Goal: Information Seeking & Learning: Learn about a topic

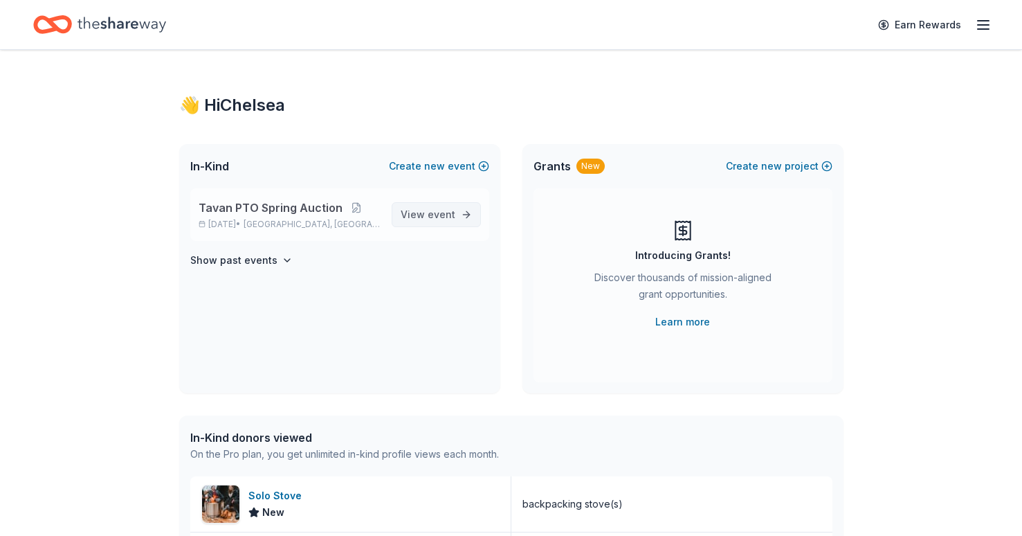
click at [437, 226] on link "View event" at bounding box center [436, 214] width 89 height 25
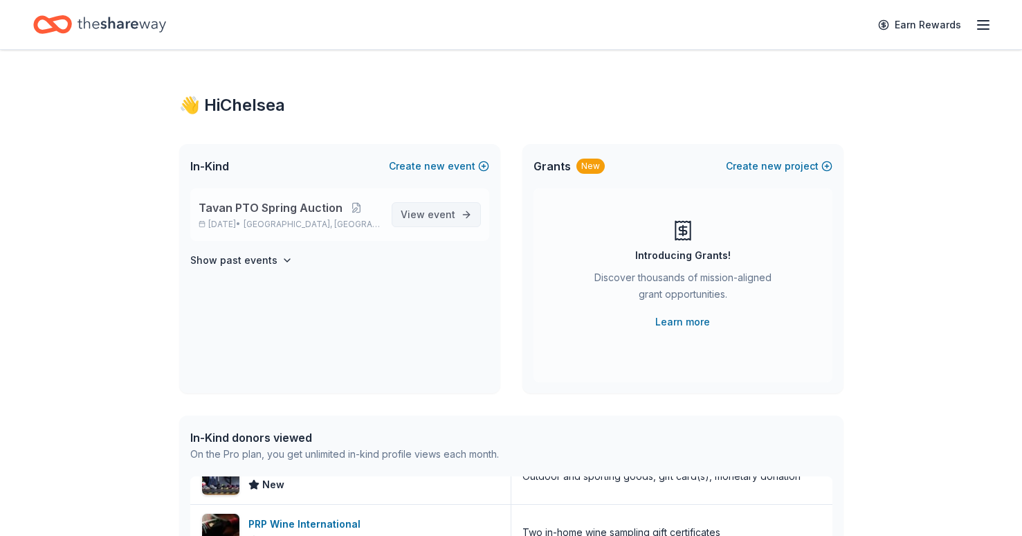
click at [441, 222] on span "View event" at bounding box center [428, 214] width 55 height 17
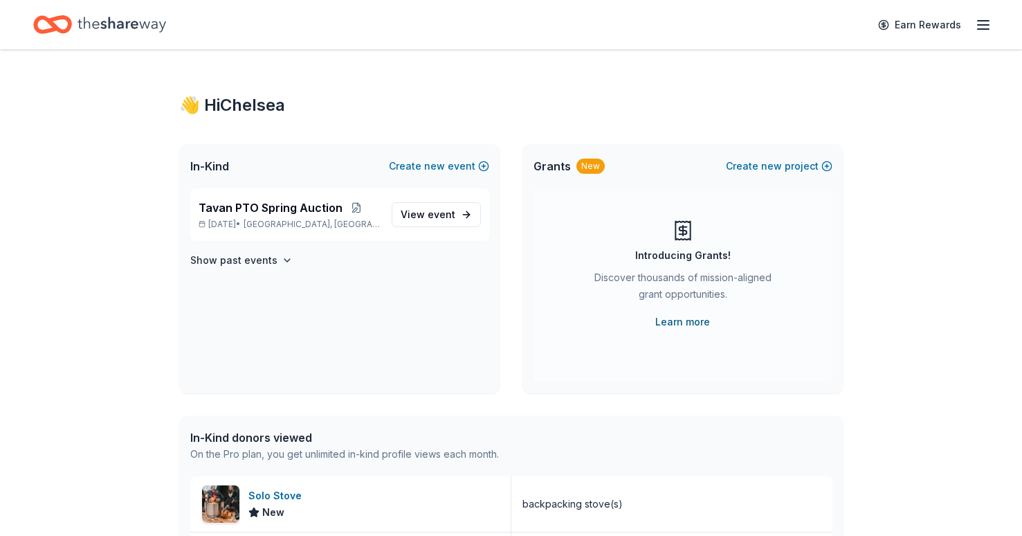
click at [688, 325] on link "Learn more" at bounding box center [682, 321] width 55 height 17
click at [437, 219] on span "event" at bounding box center [442, 214] width 28 height 12
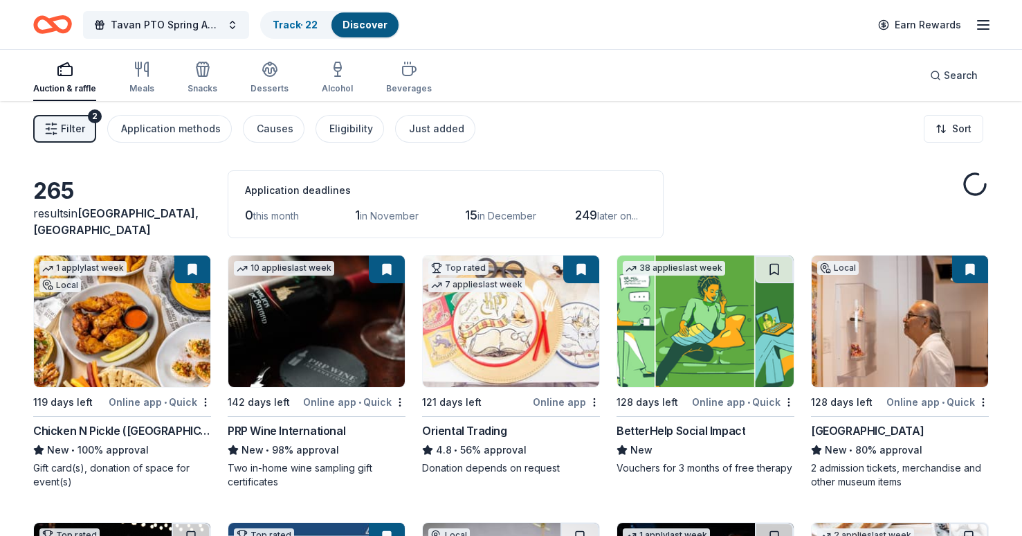
click at [432, 212] on div "0 this month 1 in November 15 in December 249 later on..." at bounding box center [445, 215] width 401 height 22
click at [415, 123] on div "Just added" at bounding box center [436, 128] width 55 height 17
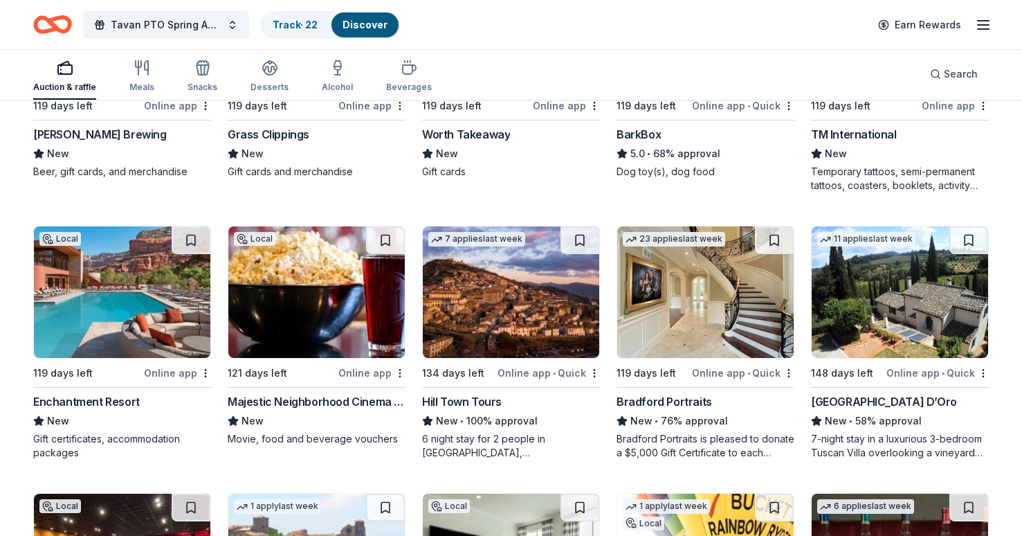
scroll to position [583, 0]
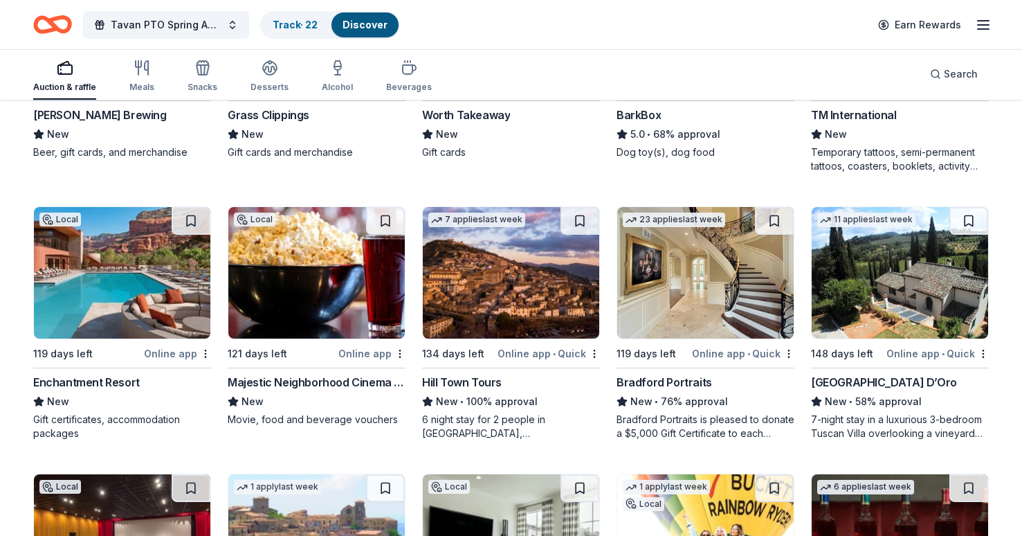
click at [693, 300] on img at bounding box center [705, 272] width 176 height 131
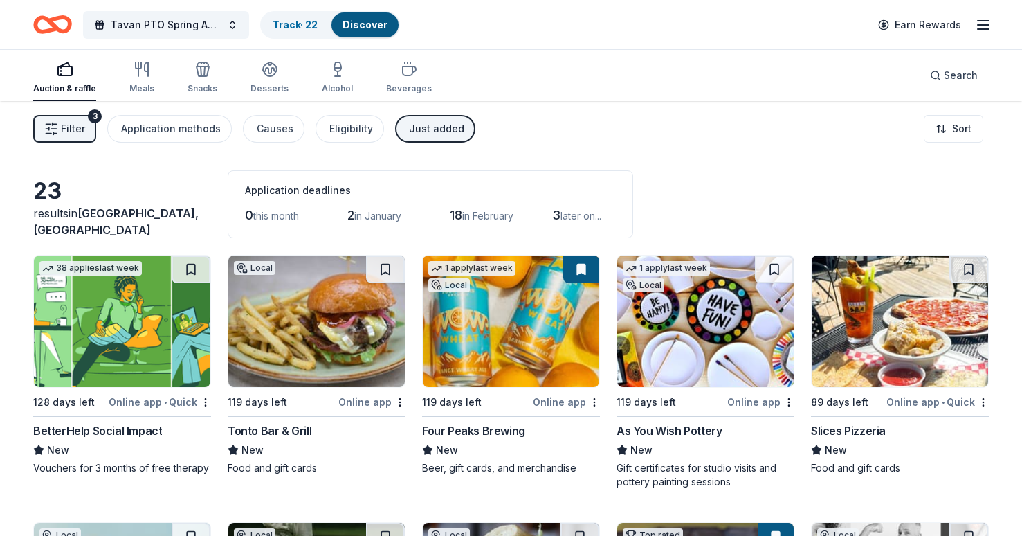
scroll to position [0, 0]
click at [78, 130] on span "Filter" at bounding box center [73, 128] width 24 height 17
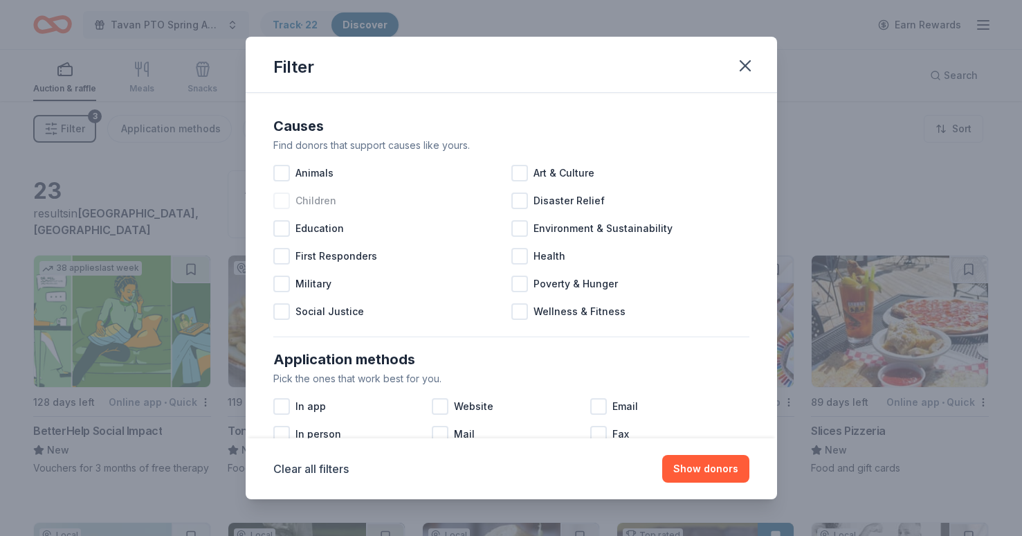
click at [288, 202] on div at bounding box center [281, 200] width 17 height 17
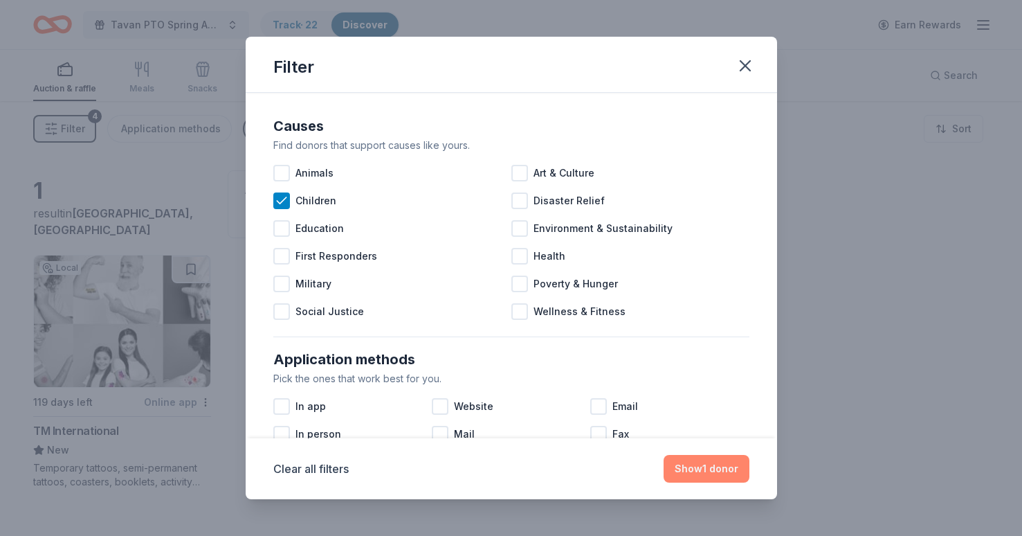
click at [700, 469] on button "Show 1 donor" at bounding box center [707, 469] width 86 height 28
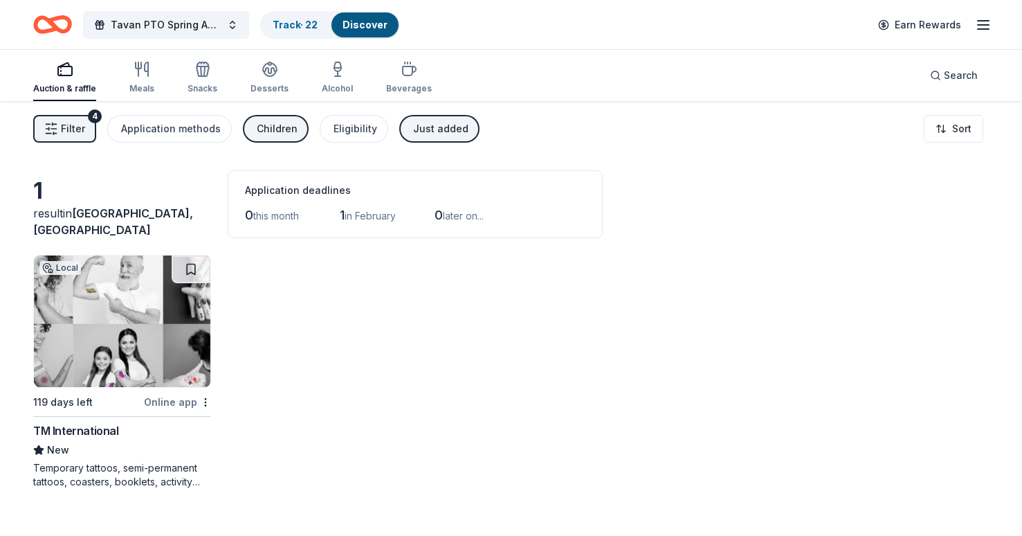
click at [57, 118] on button "Filter 4" at bounding box center [64, 129] width 63 height 28
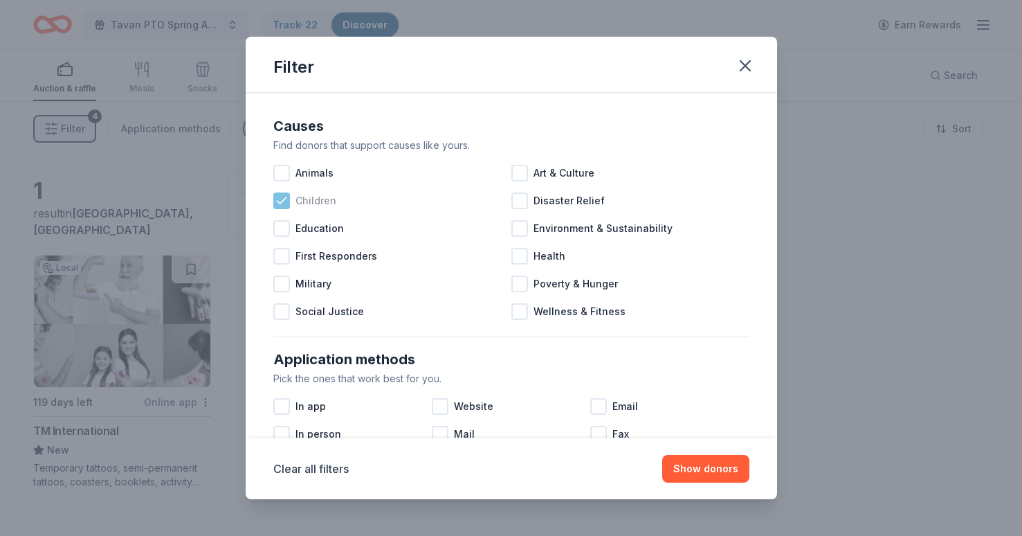
click at [277, 192] on div "Children" at bounding box center [392, 201] width 238 height 28
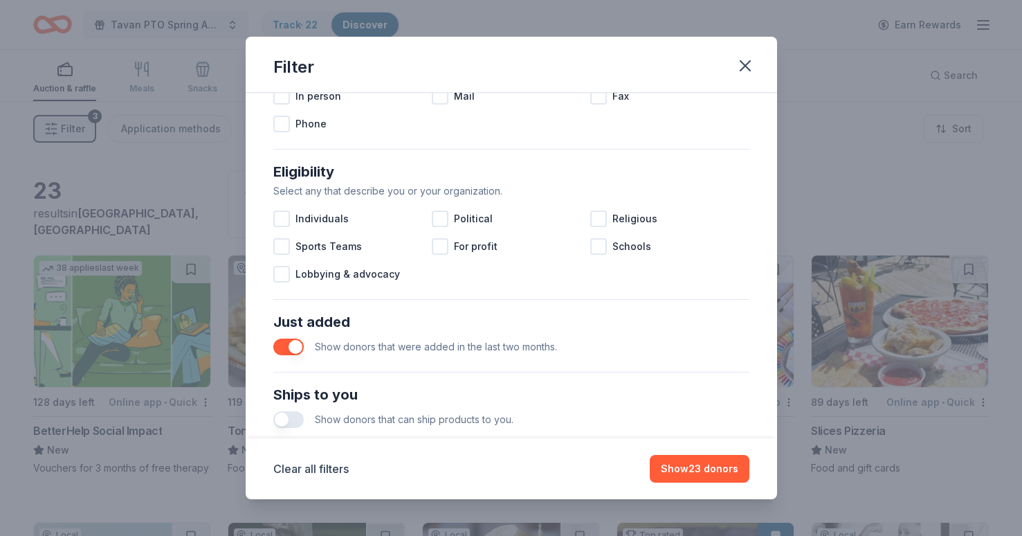
scroll to position [487, 0]
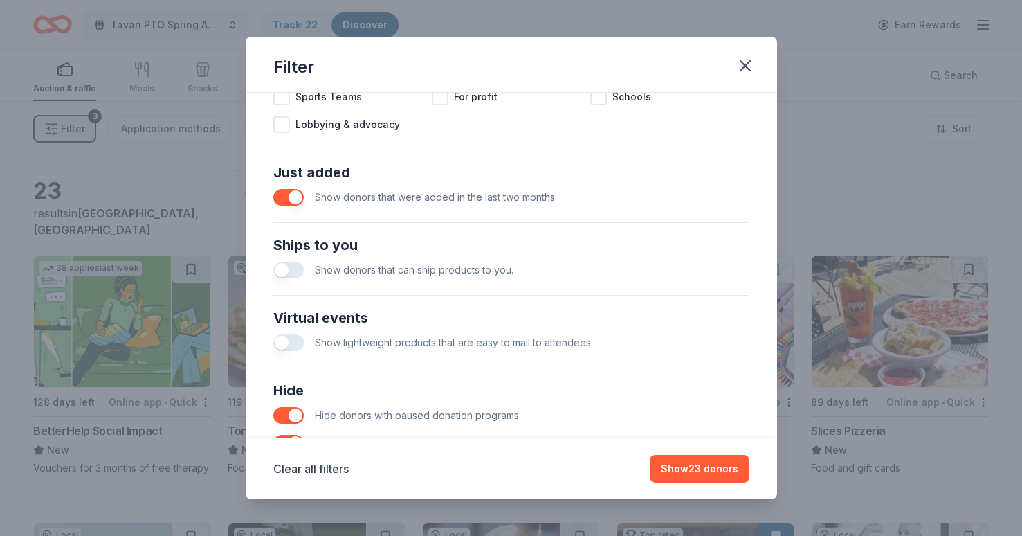
click at [293, 269] on button "button" at bounding box center [288, 270] width 30 height 17
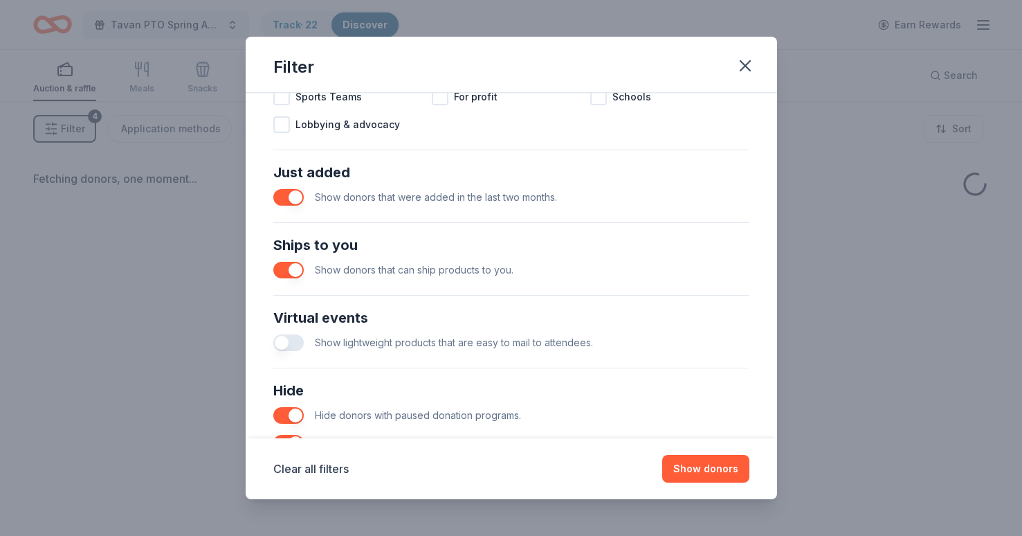
click at [291, 345] on button "button" at bounding box center [288, 342] width 30 height 17
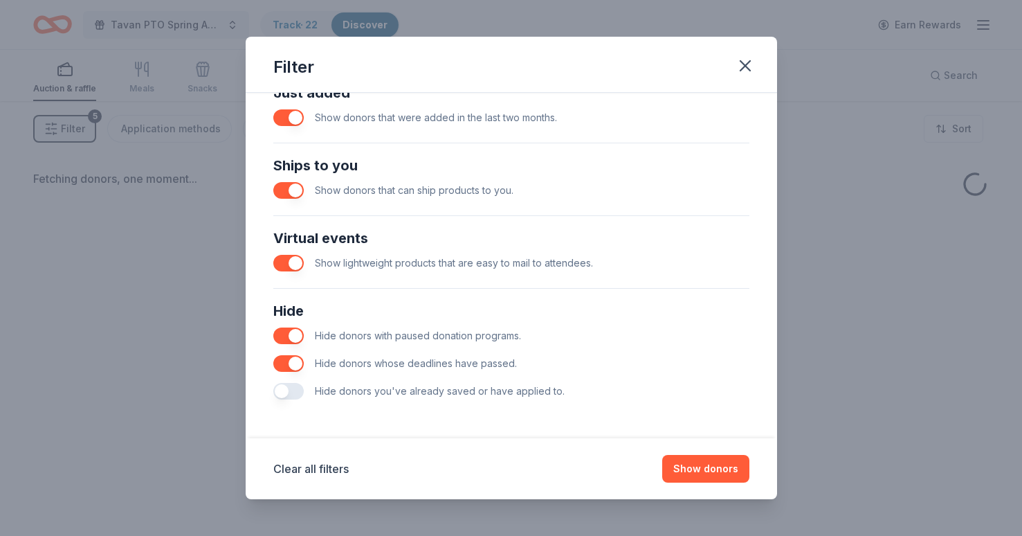
scroll to position [567, 0]
click at [684, 455] on button "Show donors" at bounding box center [705, 469] width 87 height 28
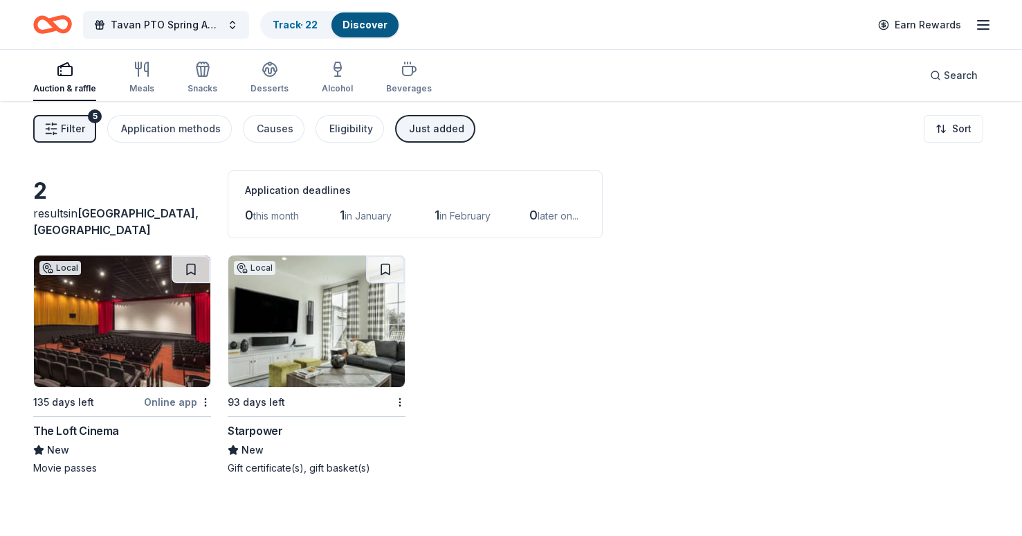
click at [336, 390] on div "Local 93 days left Starpower New Gift certificate(s), gift basket(s)" at bounding box center [317, 365] width 178 height 220
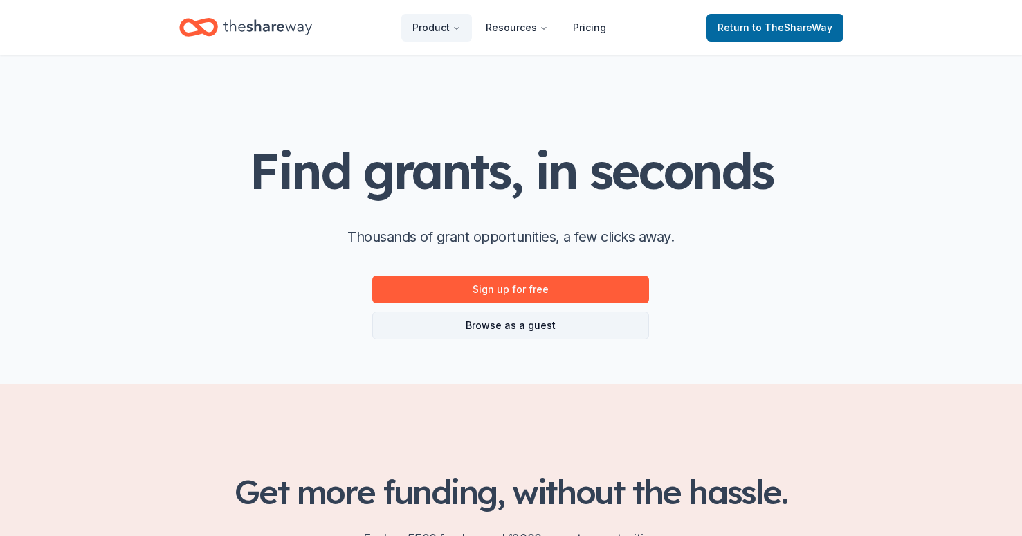
click at [560, 320] on link "Browse as a guest" at bounding box center [510, 325] width 277 height 28
click at [474, 334] on link "Browse as a guest" at bounding box center [510, 325] width 277 height 28
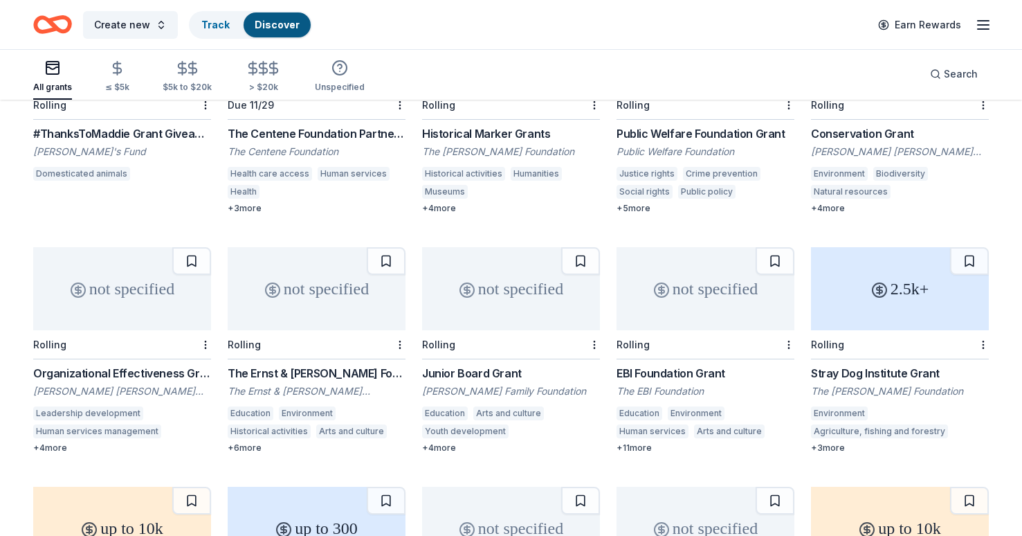
scroll to position [475, 0]
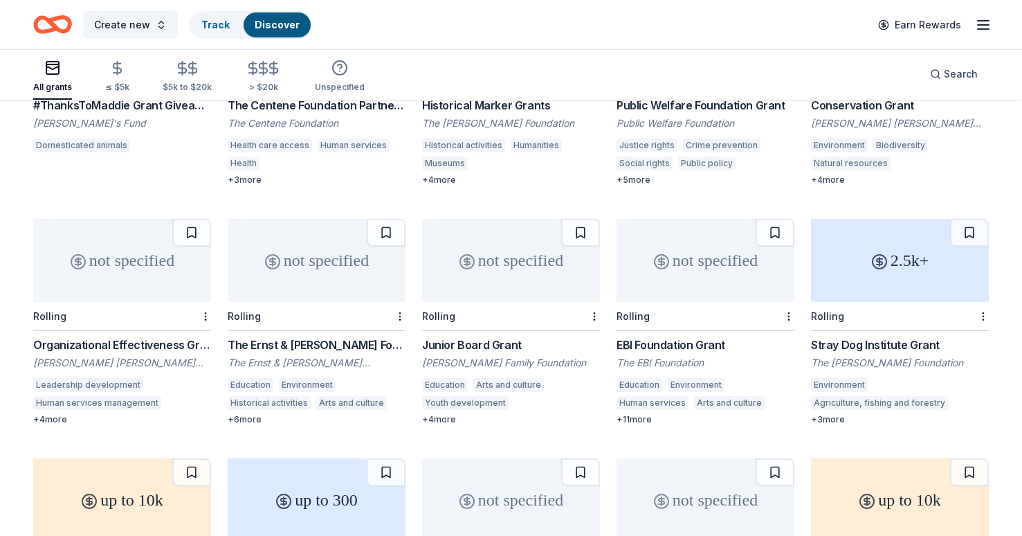
click at [464, 256] on div "not specified" at bounding box center [511, 260] width 178 height 83
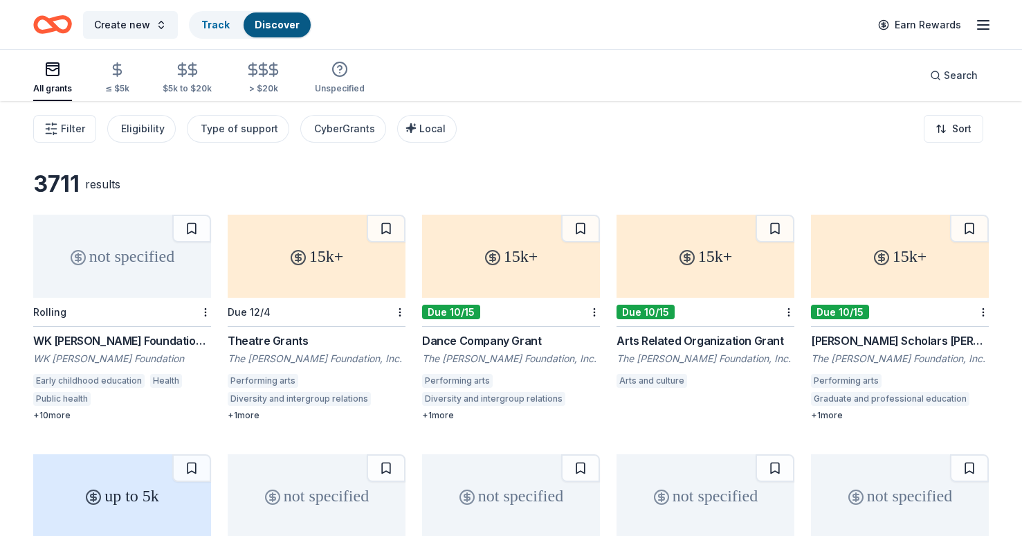
scroll to position [0, 0]
click at [161, 132] on div "Eligibility" at bounding box center [143, 128] width 44 height 17
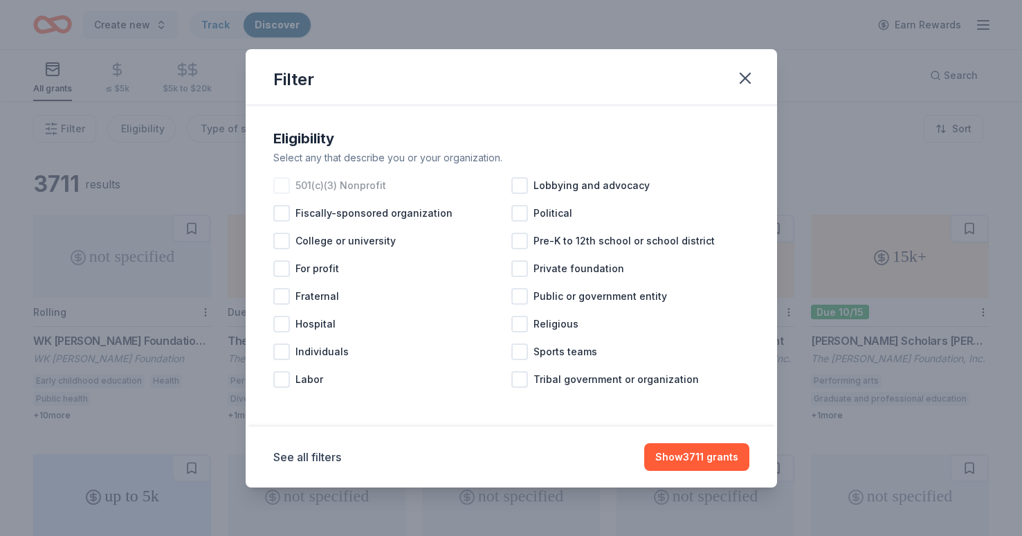
click at [277, 179] on div at bounding box center [281, 185] width 17 height 17
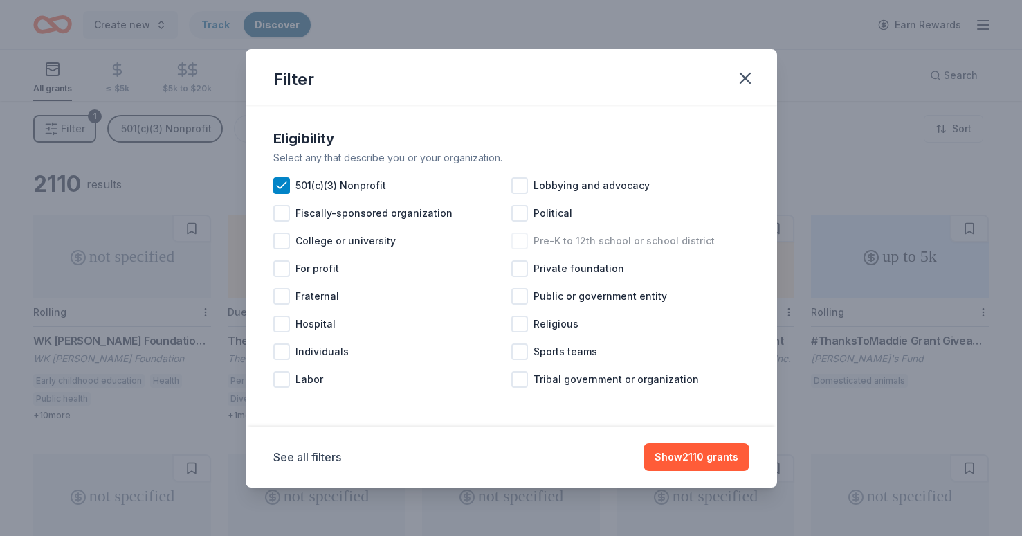
click at [521, 241] on div at bounding box center [519, 240] width 17 height 17
click at [708, 457] on button "Show 2095 grants" at bounding box center [694, 457] width 111 height 28
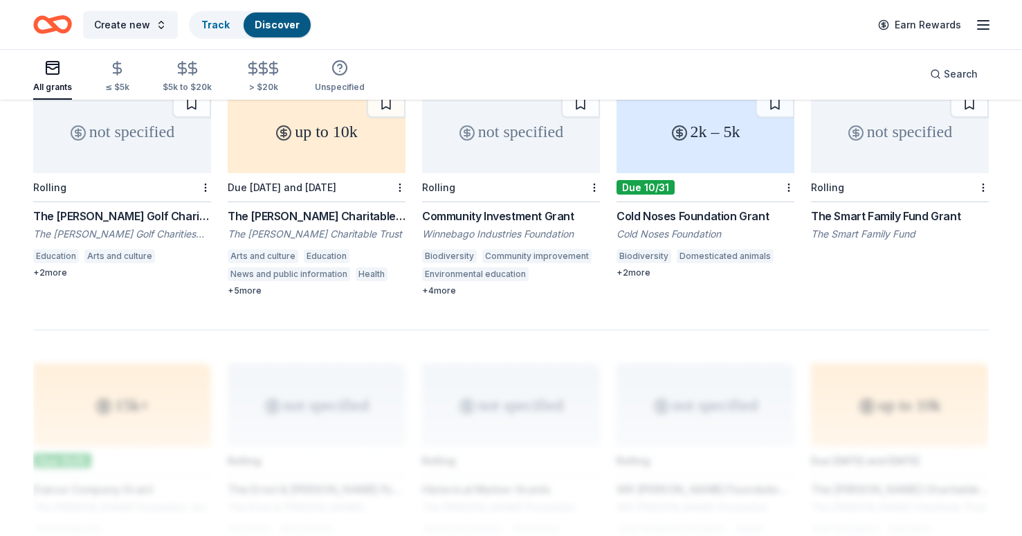
scroll to position [985, 0]
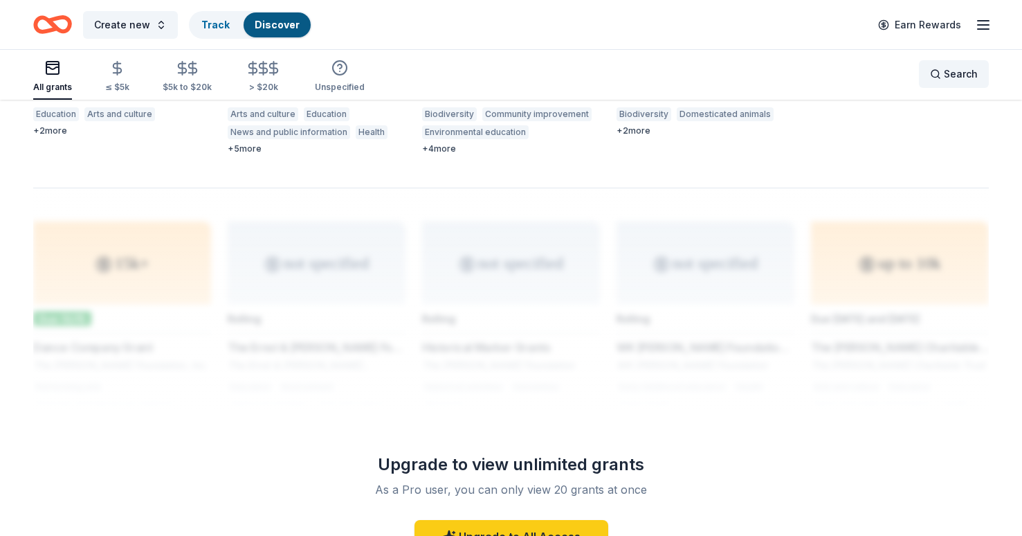
click at [965, 73] on span "Search" at bounding box center [961, 74] width 34 height 17
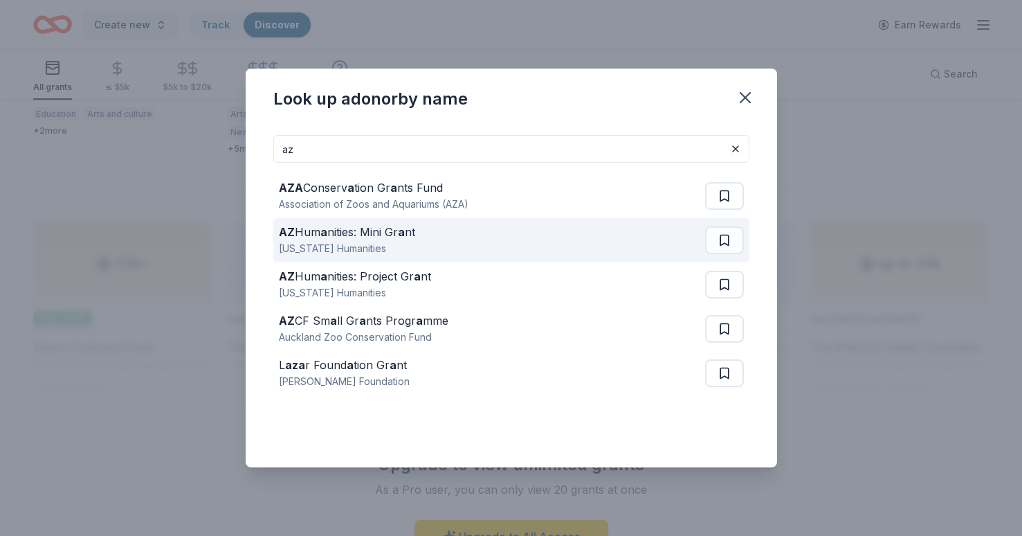
click at [363, 230] on div "AZ Hum a nities: Mini Gr a nt" at bounding box center [347, 231] width 136 height 17
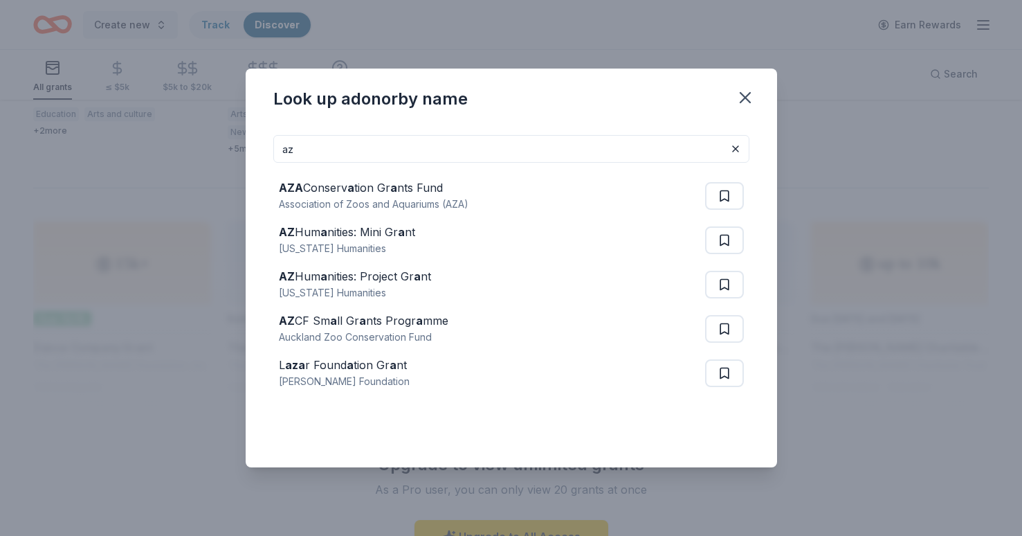
drag, startPoint x: 316, startPoint y: 147, endPoint x: 259, endPoint y: 147, distance: 56.7
click at [259, 147] on div "az AZA Conserv a tion Gr a nts Fund Association of Zoos and Aquariums (AZA) AZ …" at bounding box center [511, 295] width 531 height 343
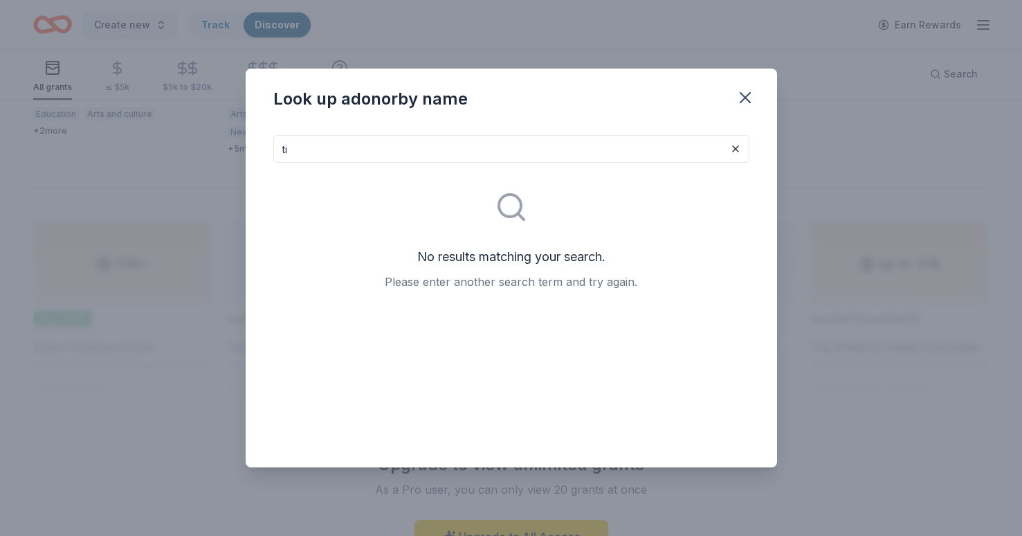
type input "t"
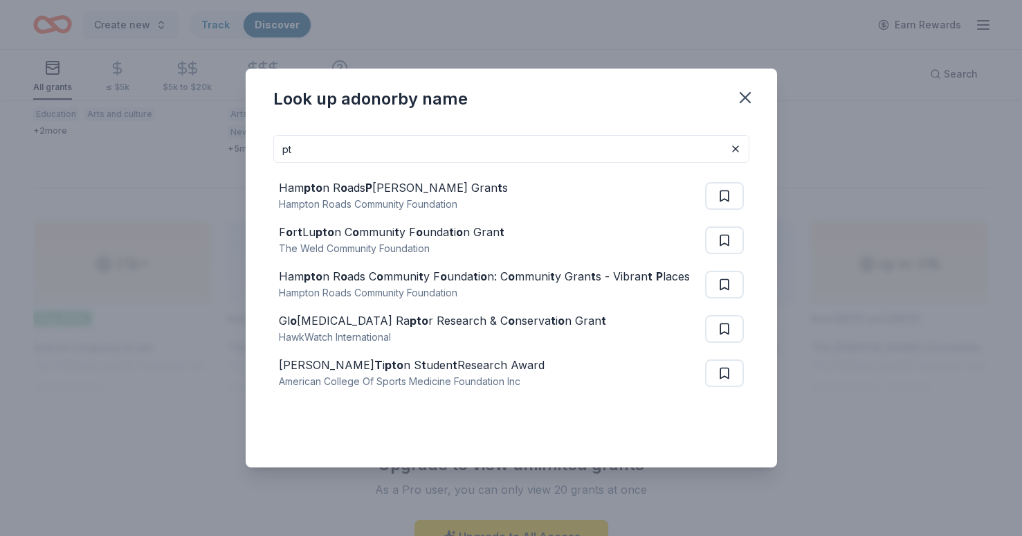
type input "p"
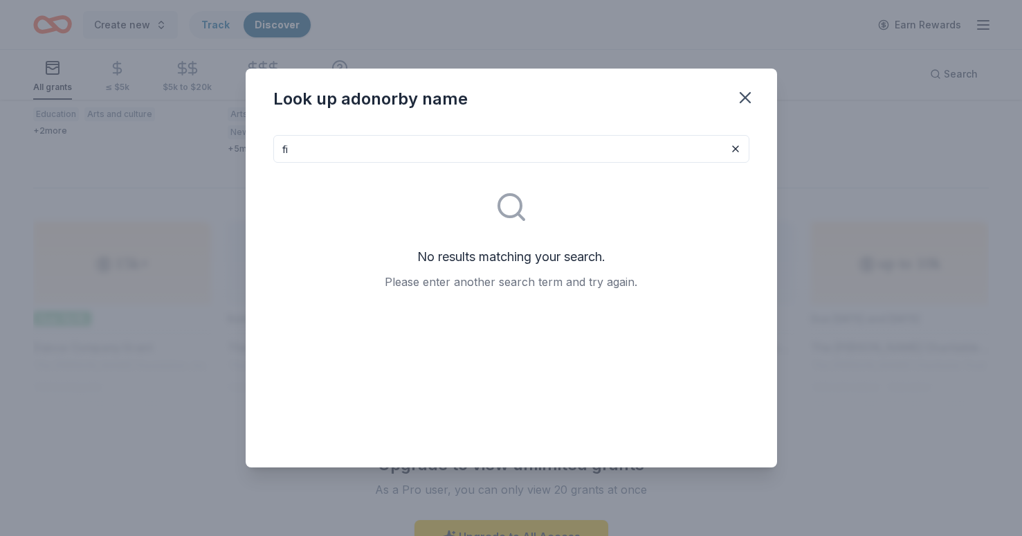
type input "f"
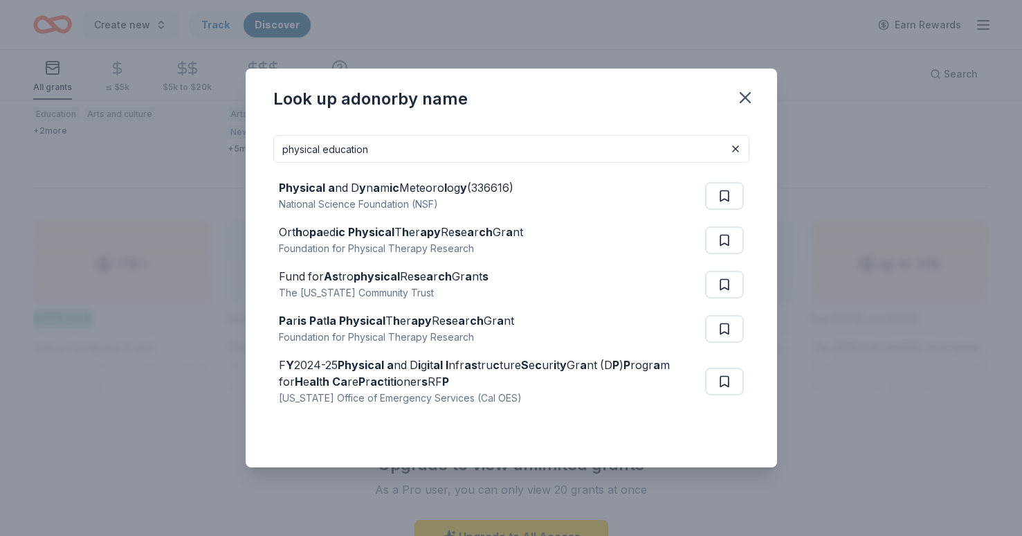
type input "physical education"
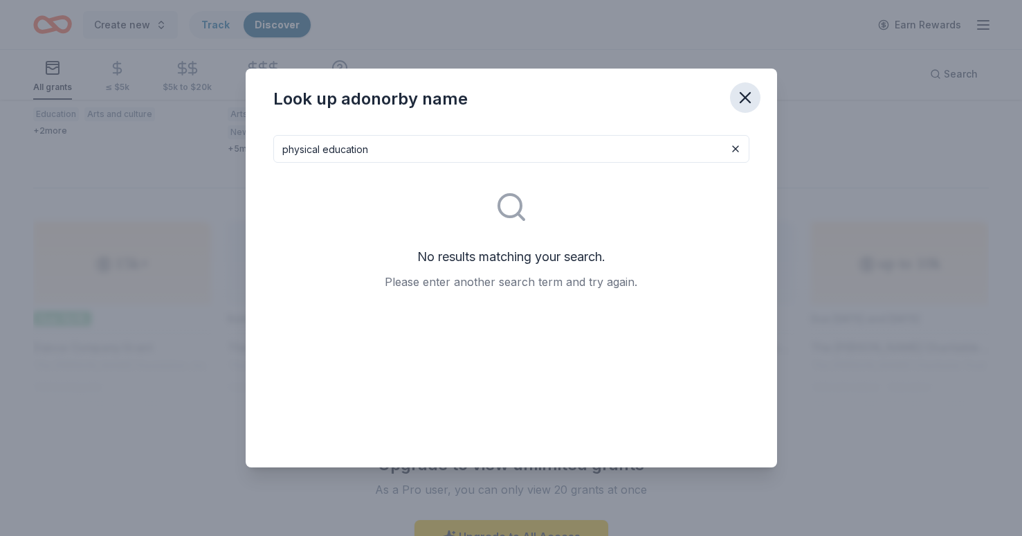
click at [752, 99] on icon "button" at bounding box center [745, 97] width 19 height 19
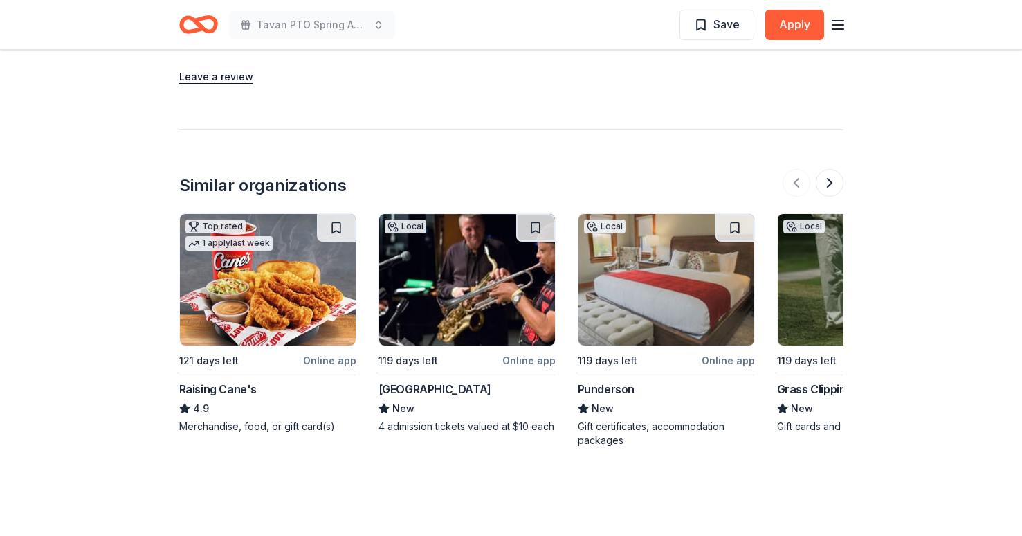
click at [235, 278] on img at bounding box center [268, 279] width 176 height 131
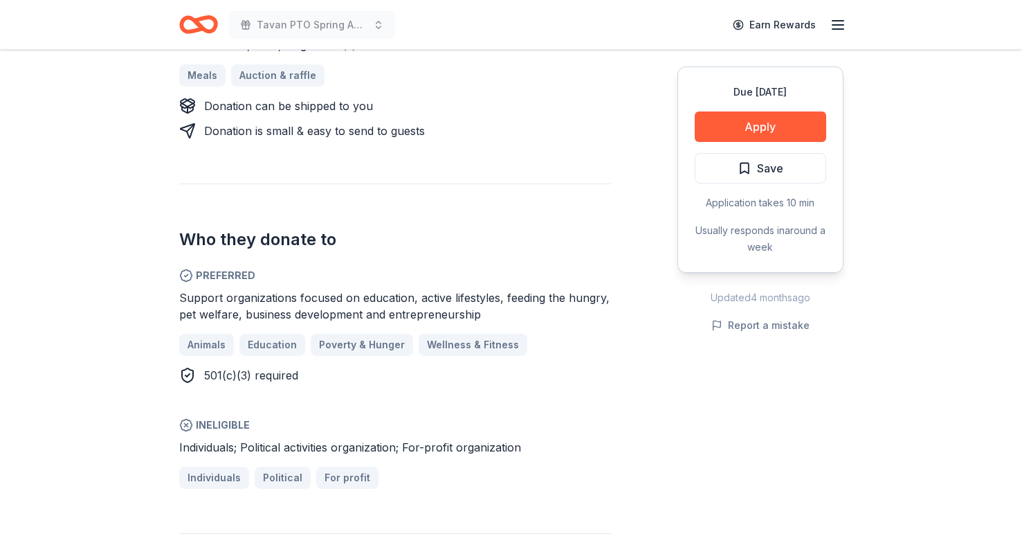
scroll to position [659, 0]
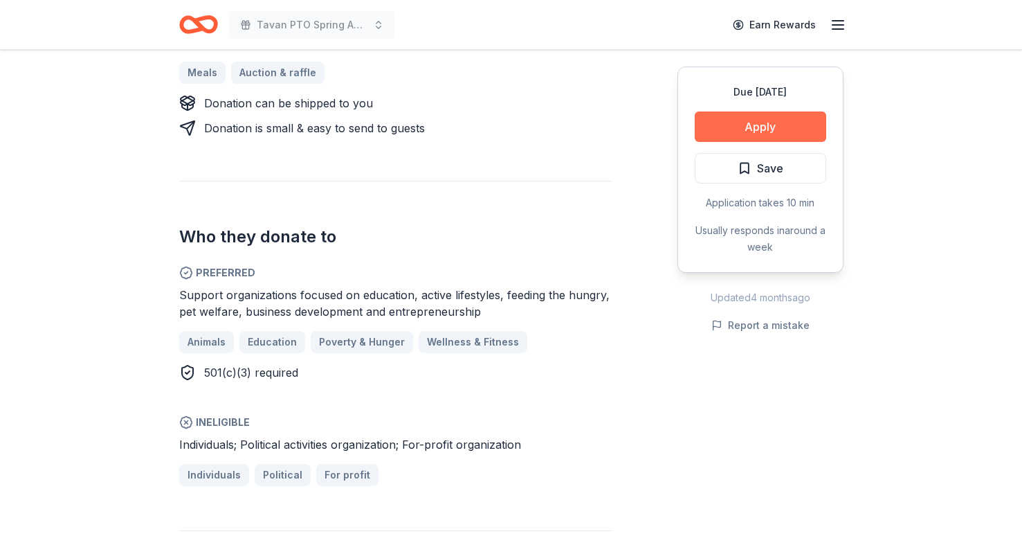
click at [743, 126] on button "Apply" at bounding box center [760, 126] width 131 height 30
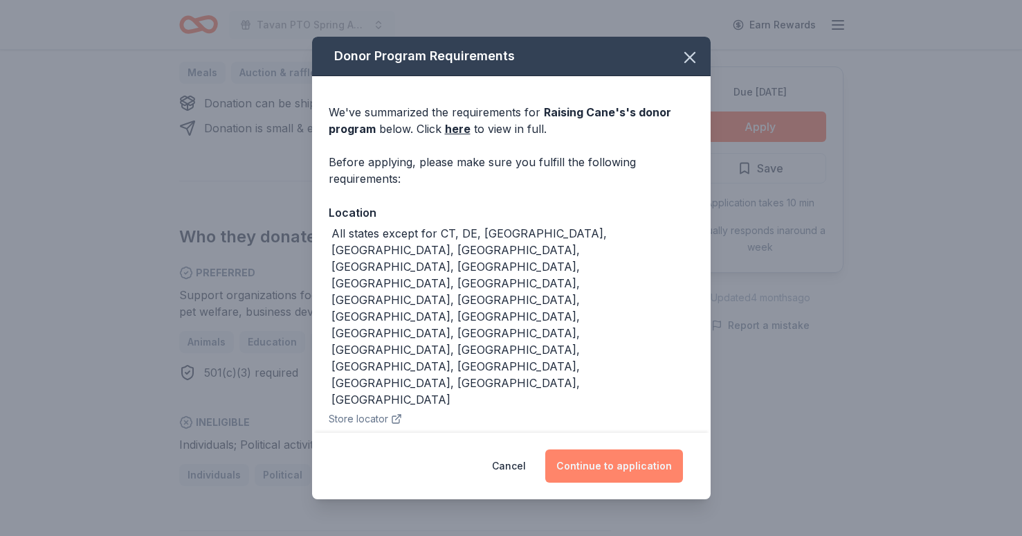
click at [611, 461] on button "Continue to application" at bounding box center [614, 465] width 138 height 33
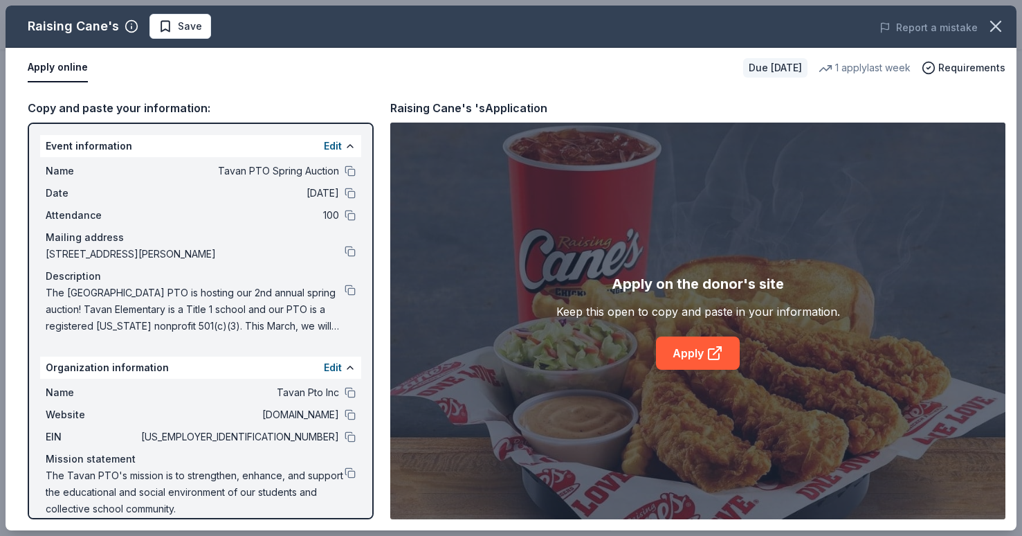
click at [680, 378] on div "Apply on the donor's site Keep this open to copy and paste in your information.…" at bounding box center [697, 320] width 615 height 396
click at [686, 362] on link "Apply" at bounding box center [698, 352] width 84 height 33
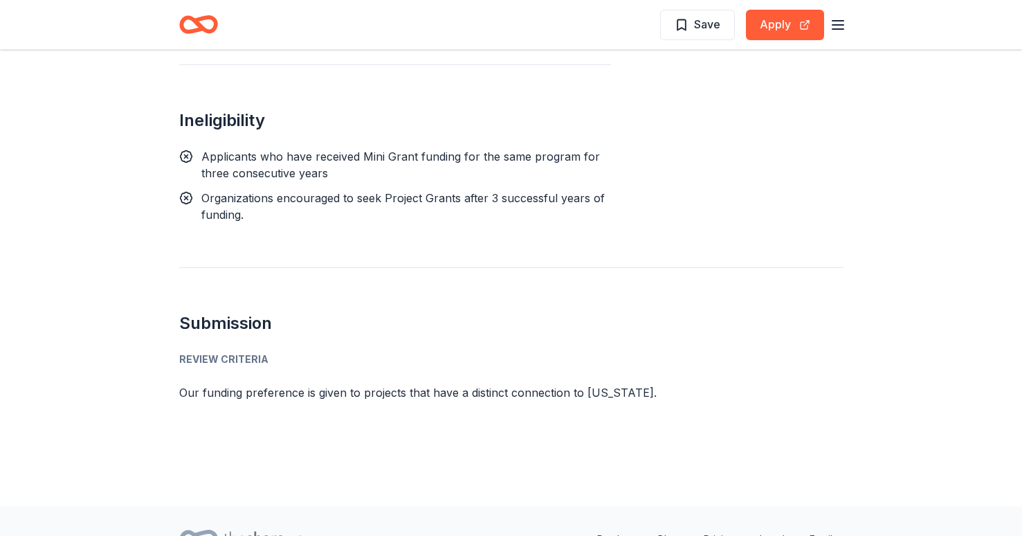
scroll to position [1317, 0]
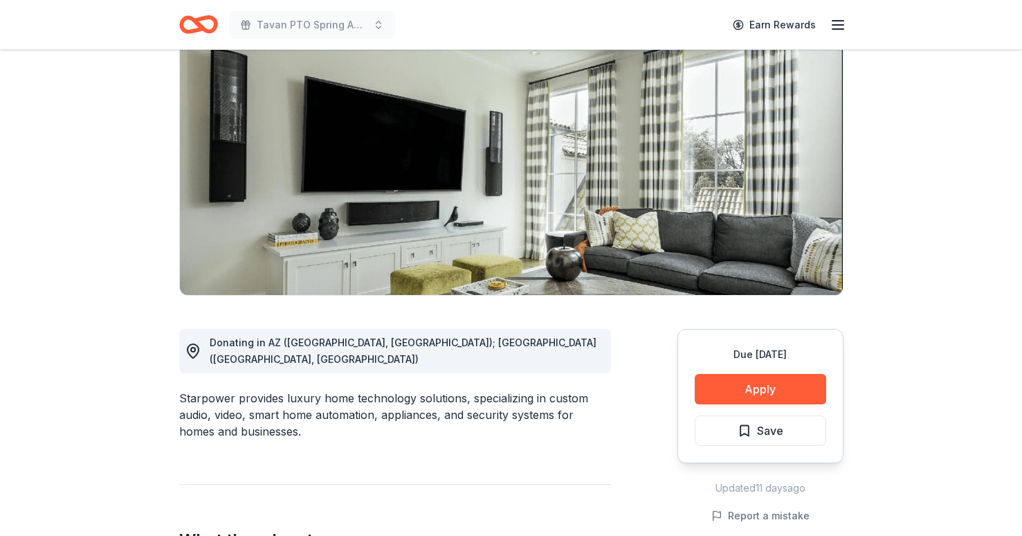
scroll to position [62, 0]
